Goal: Transaction & Acquisition: Purchase product/service

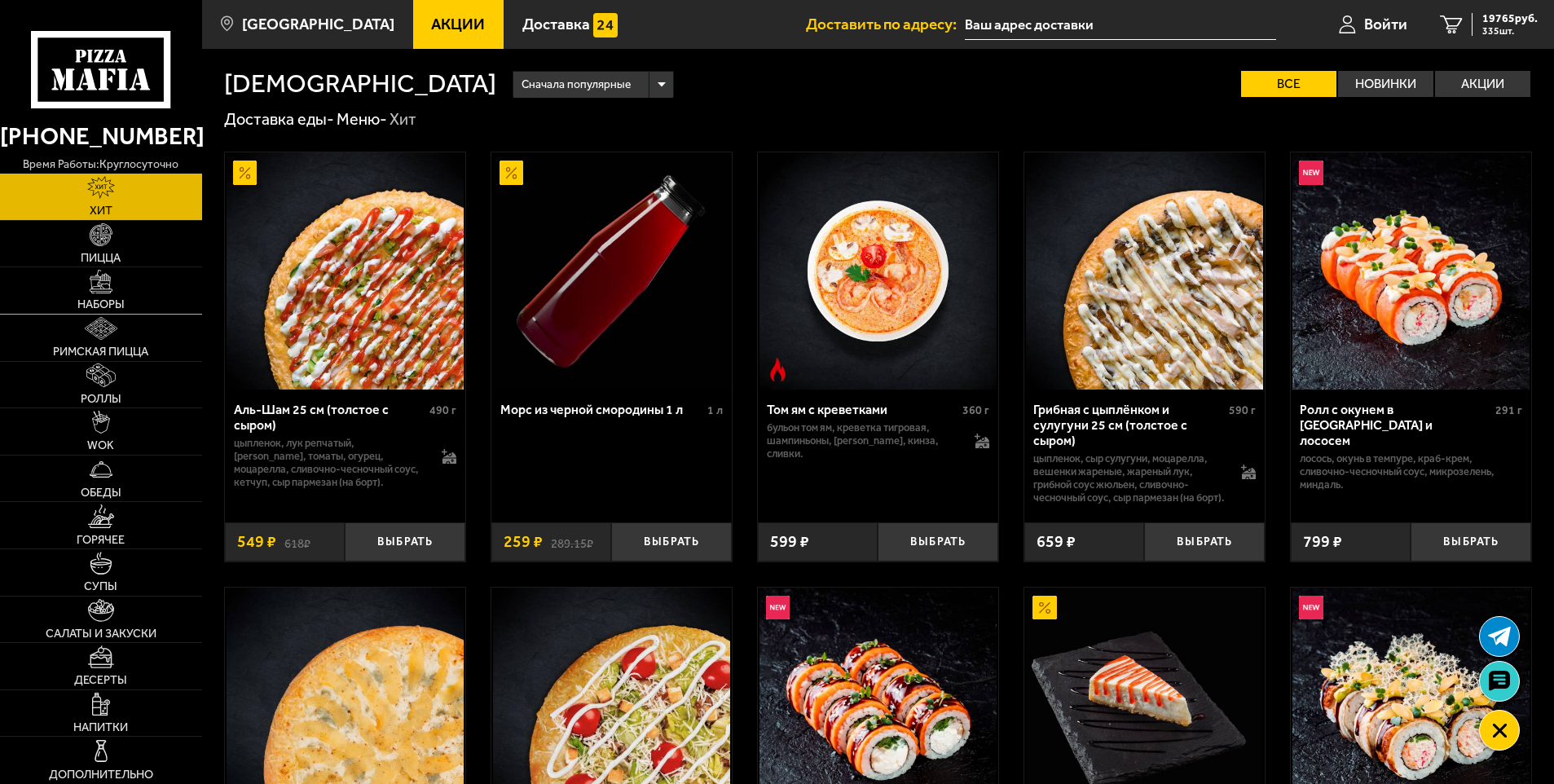
scroll to position [803, 0]
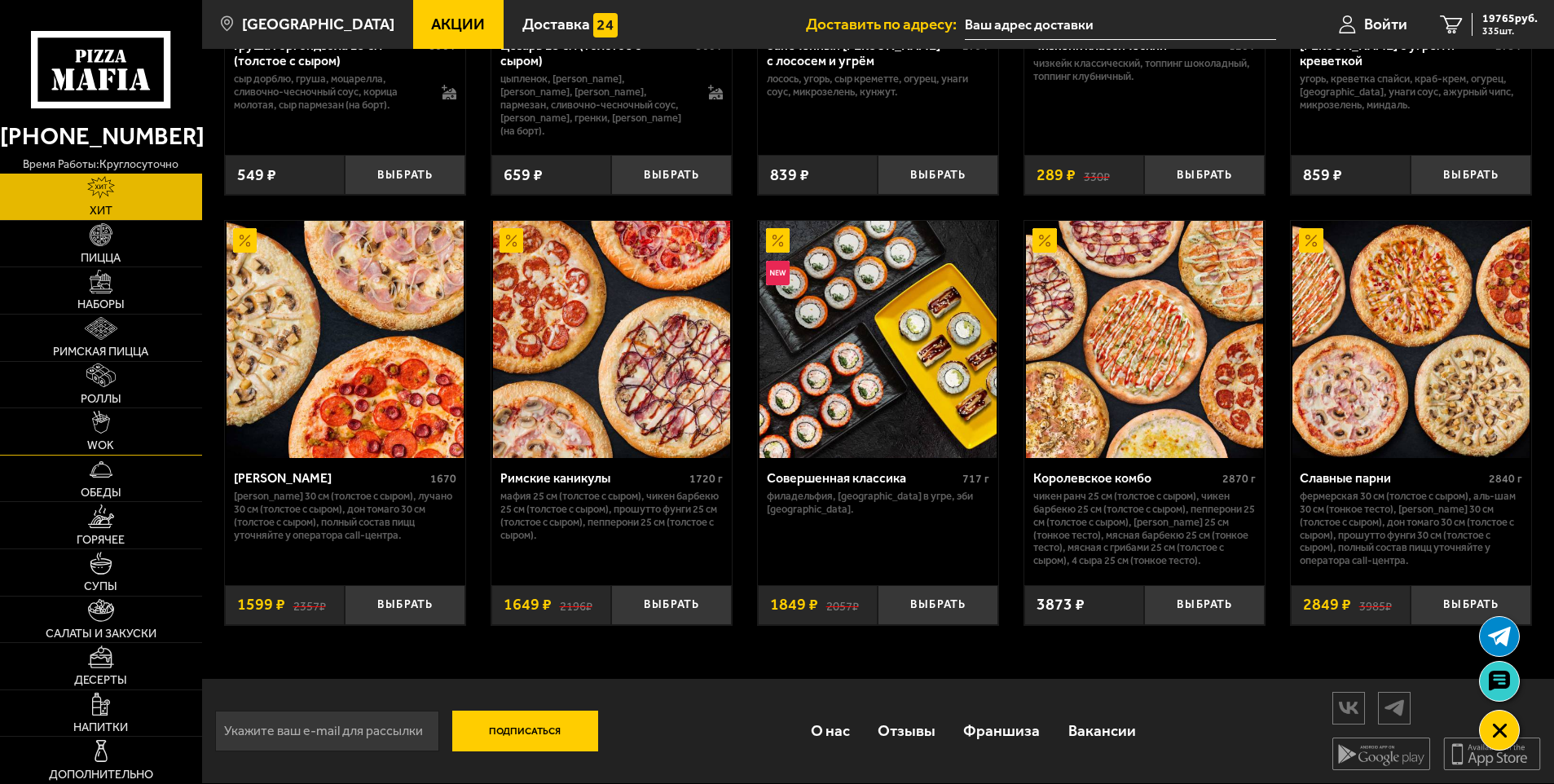
click at [95, 426] on img at bounding box center [101, 422] width 18 height 23
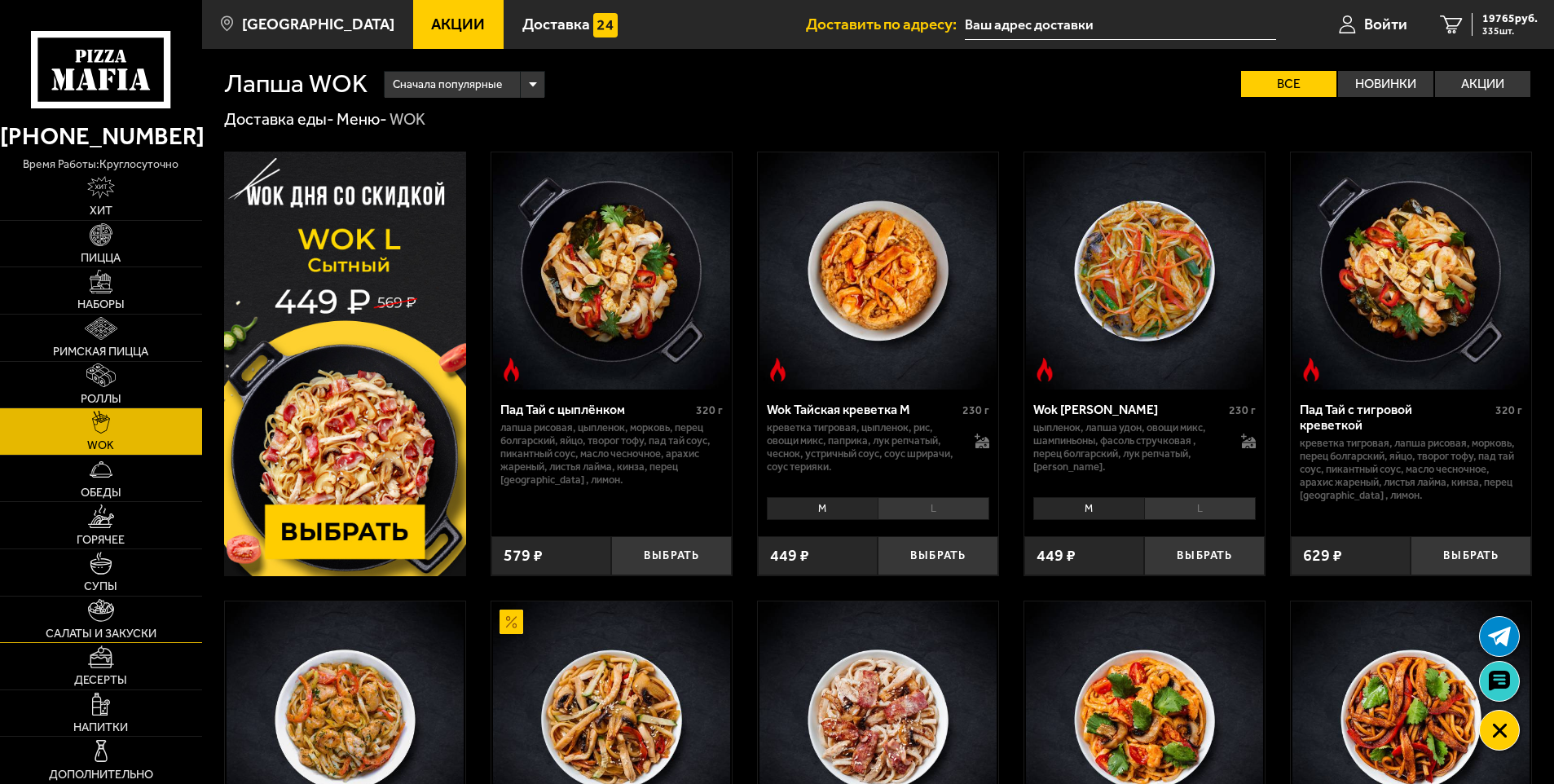
click at [106, 597] on link "Салаты и закуски" at bounding box center [101, 619] width 202 height 47
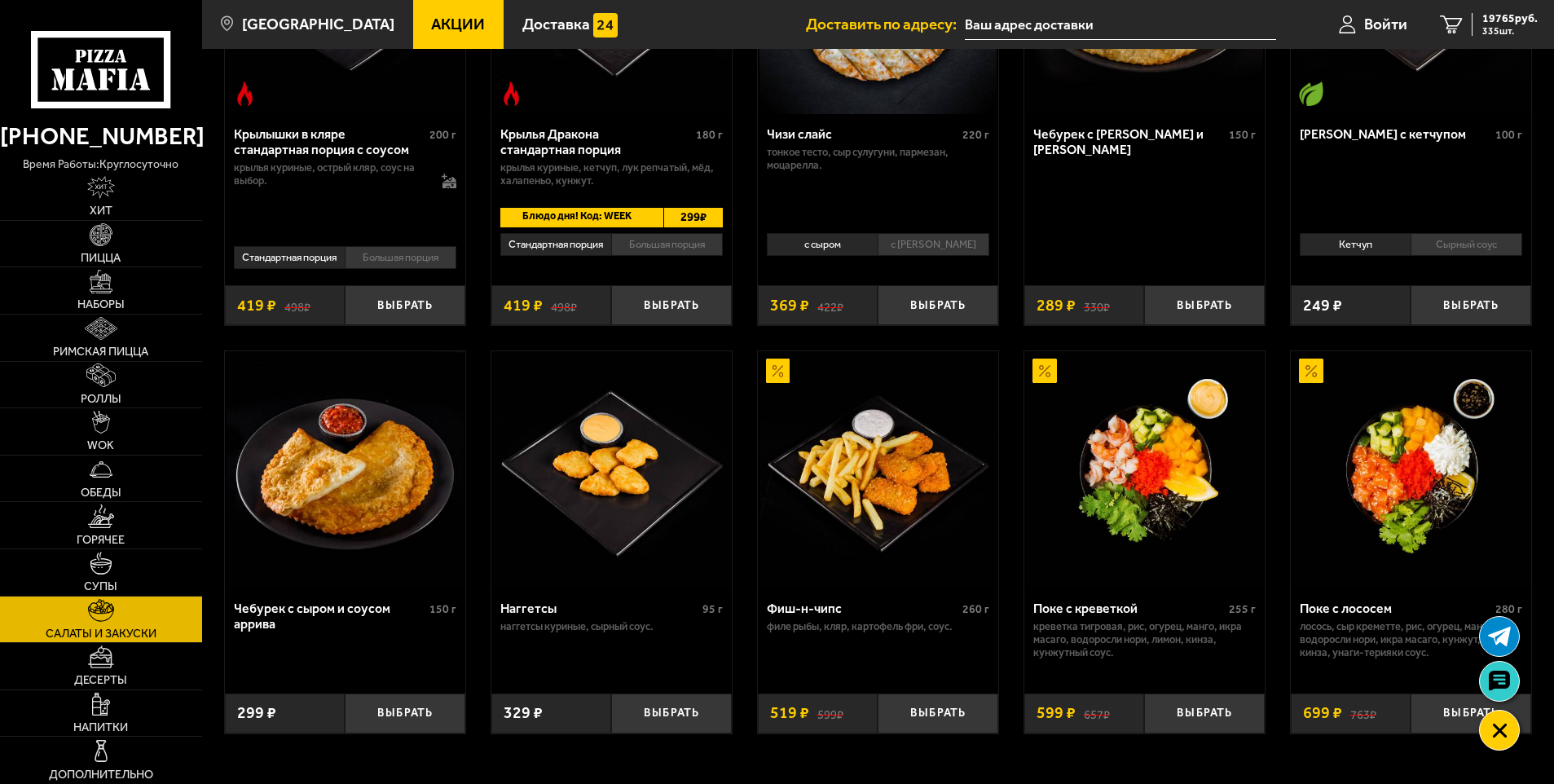
scroll to position [733, 0]
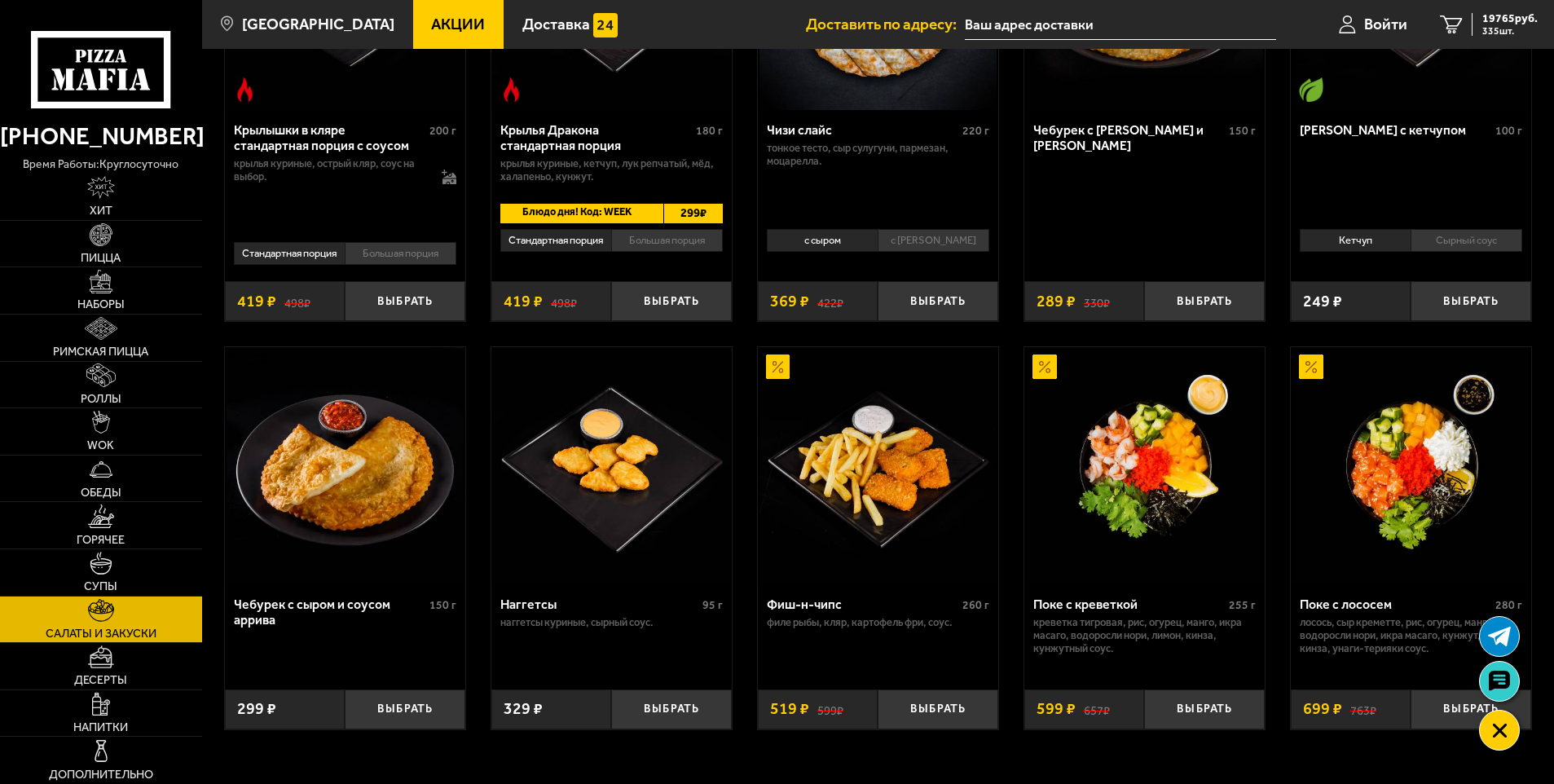
click at [1174, 491] on img at bounding box center [1145, 465] width 237 height 237
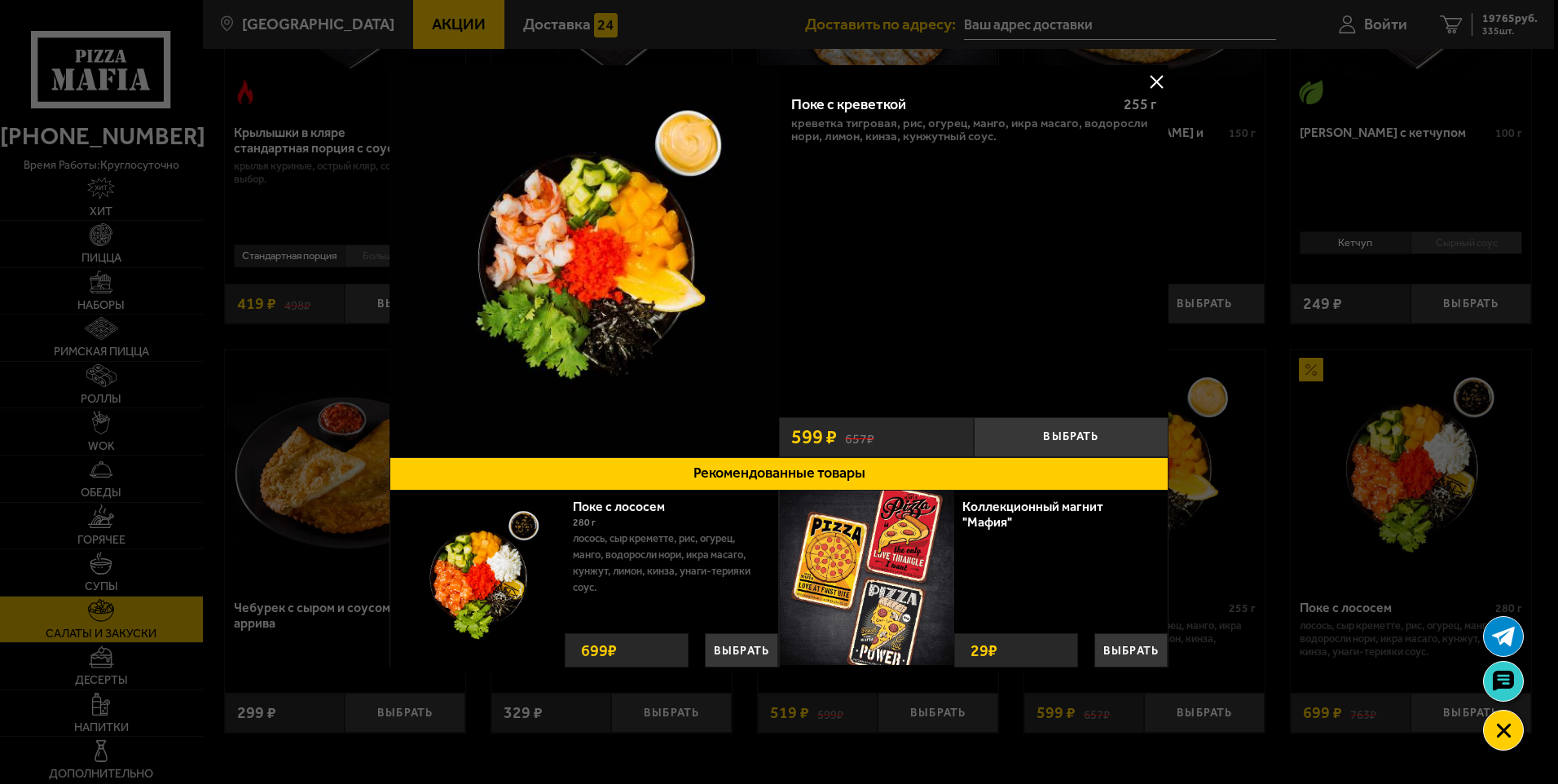
click at [1236, 412] on div at bounding box center [779, 392] width 1558 height 784
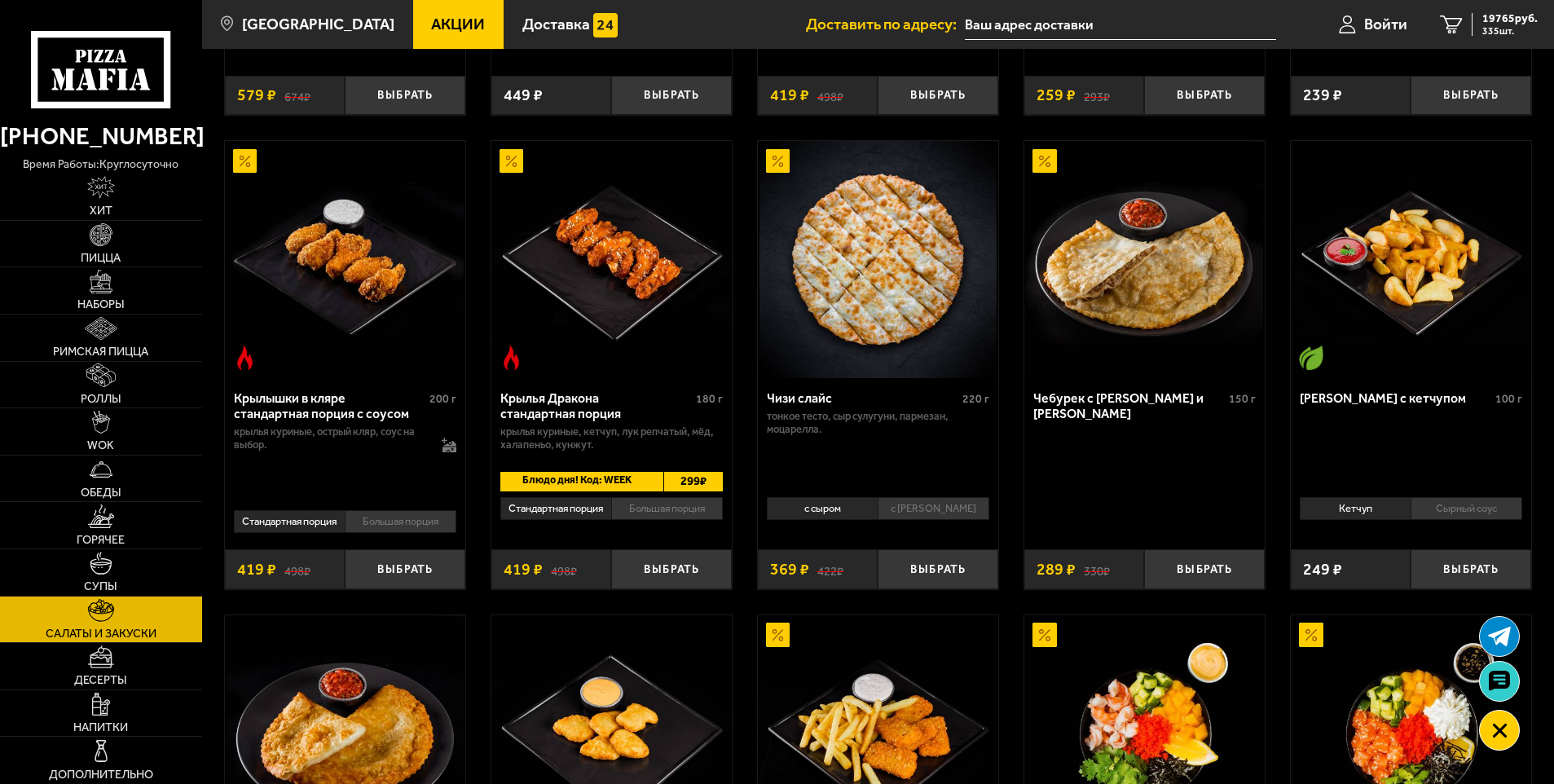
scroll to position [244, 0]
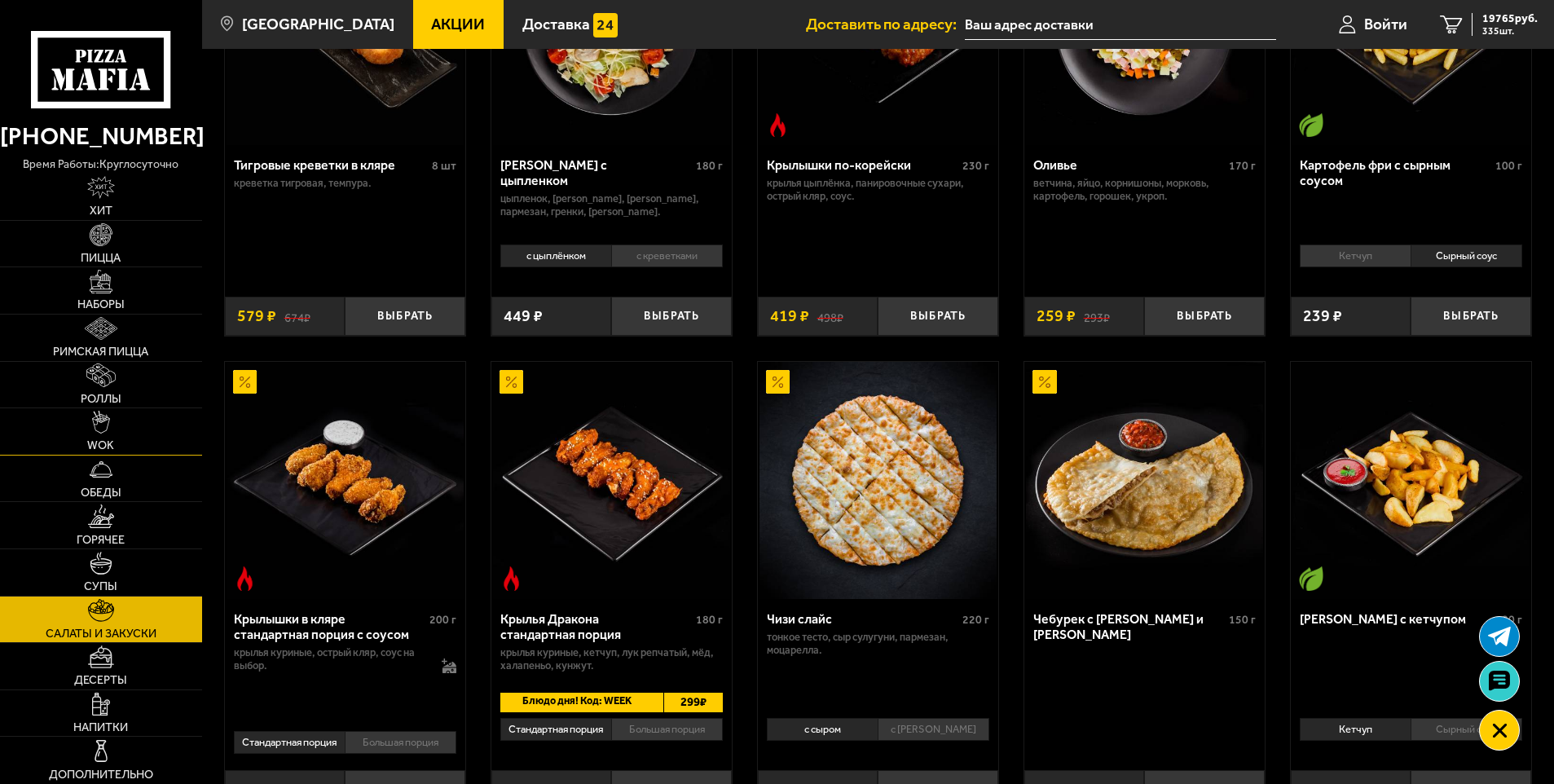
click at [89, 435] on link "WOK" at bounding box center [101, 431] width 202 height 47
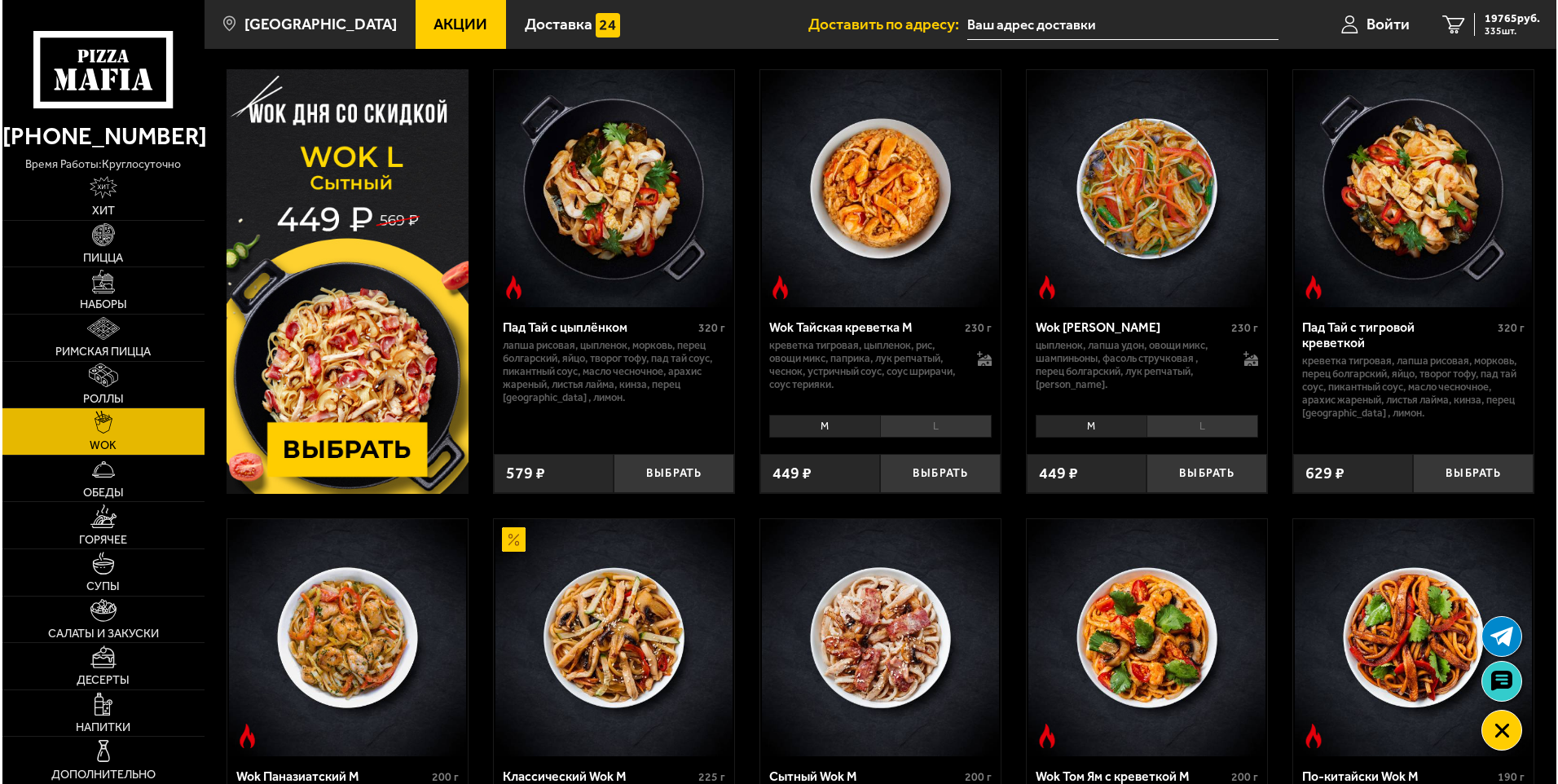
scroll to position [82, 0]
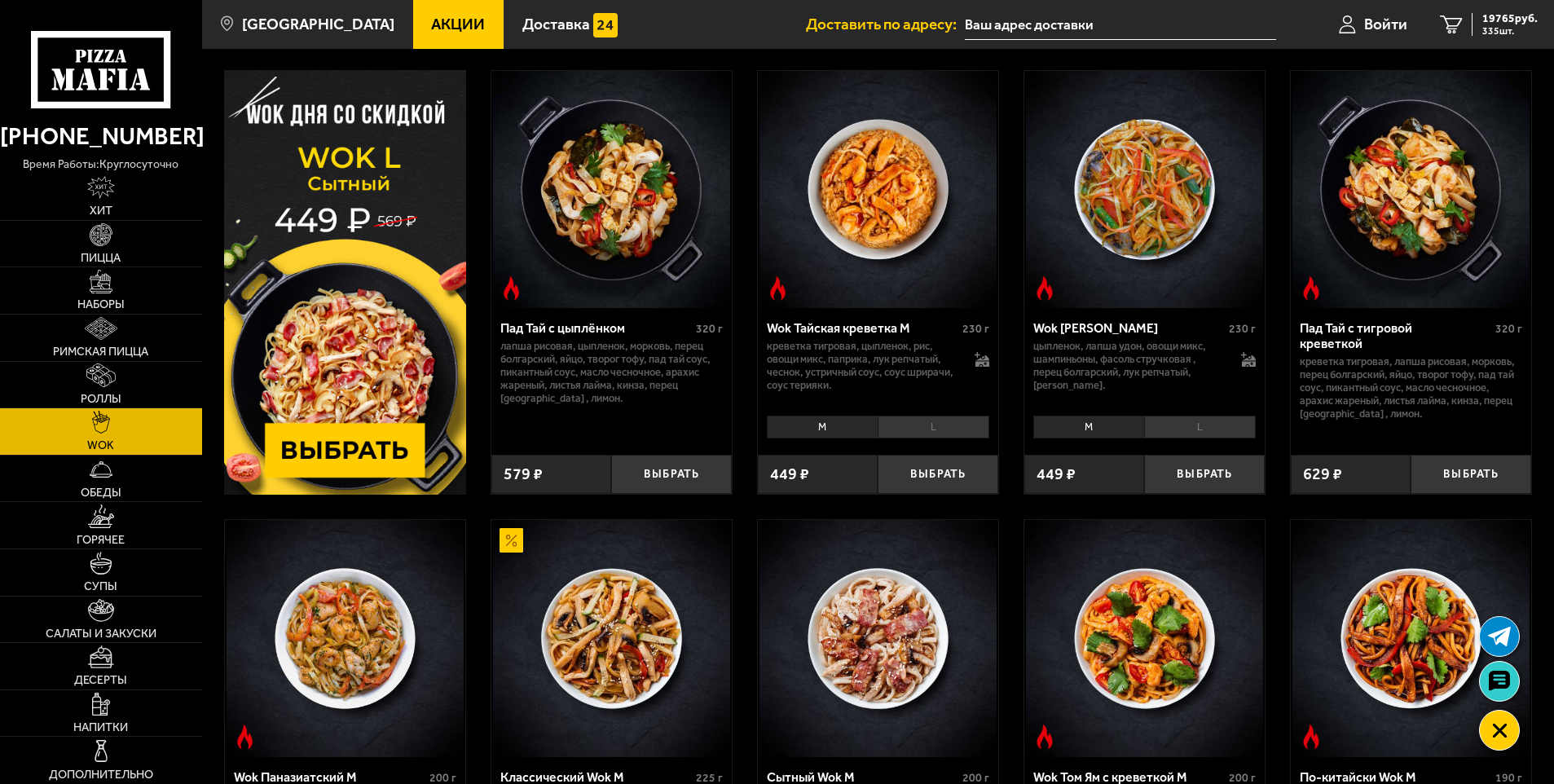
click at [1373, 267] on img at bounding box center [1411, 190] width 237 height 237
